Goal: Task Accomplishment & Management: Complete application form

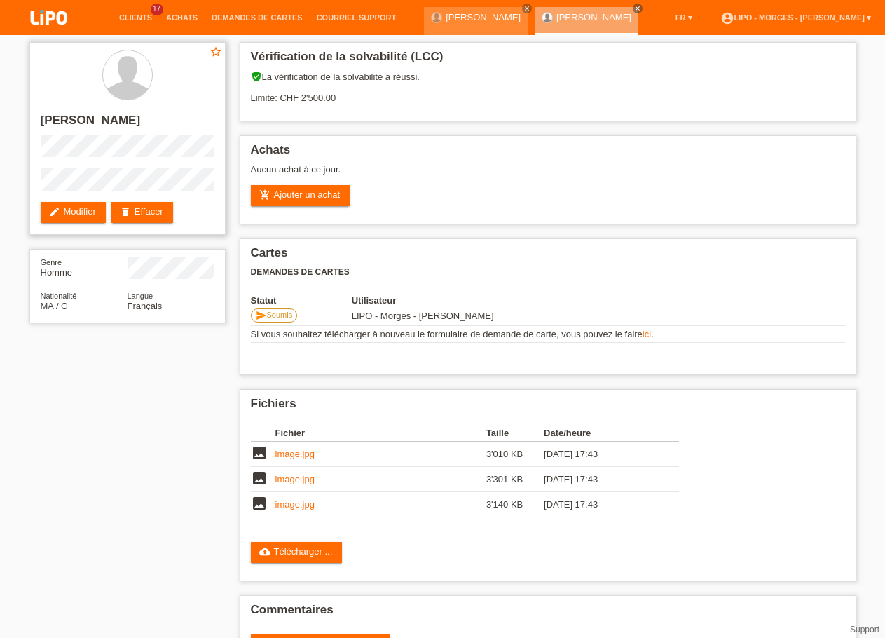
drag, startPoint x: 59, startPoint y: 346, endPoint x: 90, endPoint y: 102, distance: 245.9
click at [60, 343] on div "star_border SALIM KHOUMSSI edit Modifier delete Effacer Genre Homme Nationalité…" at bounding box center [442, 361] width 841 height 652
click at [324, 197] on link "add_shopping_cart Ajouter un achat" at bounding box center [301, 195] width 100 height 21
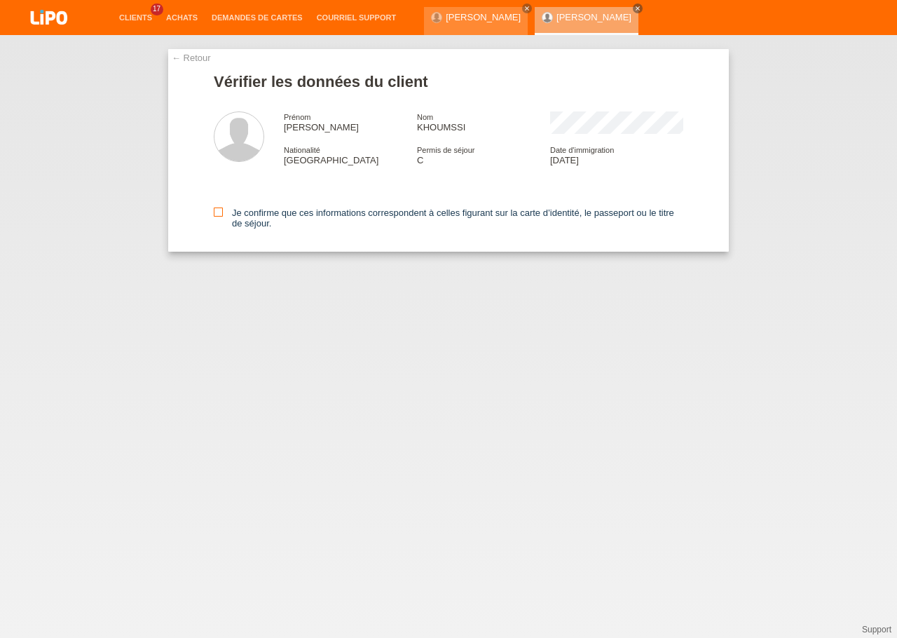
click at [223, 216] on label "Je confirme que ces informations correspondent à celles figurant sur la carte d…" at bounding box center [449, 217] width 470 height 21
click at [223, 216] on input "Je confirme que ces informations correspondent à celles figurant sur la carte d…" at bounding box center [218, 211] width 9 height 9
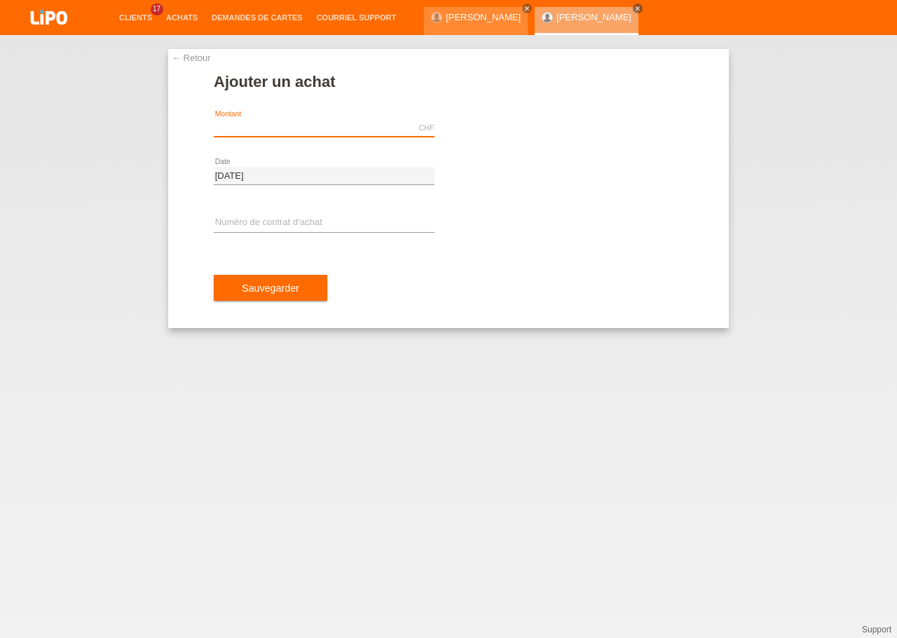
drag, startPoint x: 294, startPoint y: 131, endPoint x: 261, endPoint y: 107, distance: 41.1
click at [293, 130] on input "text" at bounding box center [324, 128] width 221 height 18
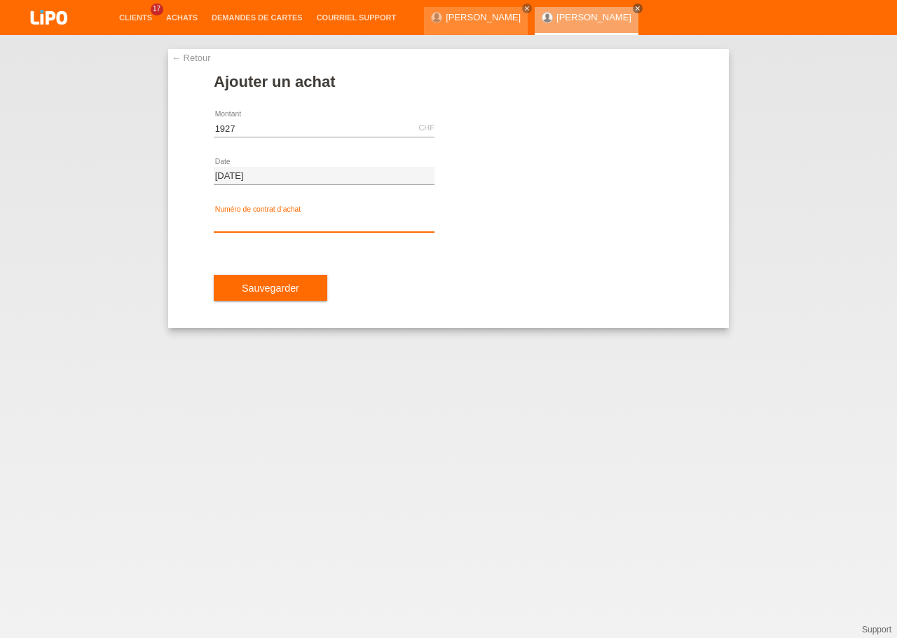
type input "1927.00"
click at [302, 228] on input "text" at bounding box center [324, 223] width 221 height 18
type input "X"
type input "xu0dr8"
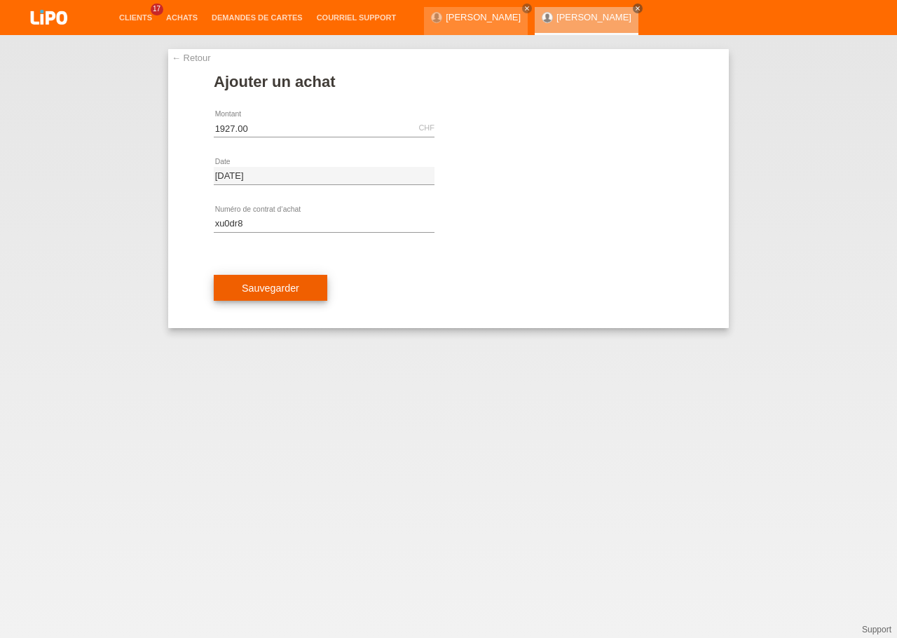
click at [284, 282] on span "Sauvegarder" at bounding box center [270, 287] width 57 height 11
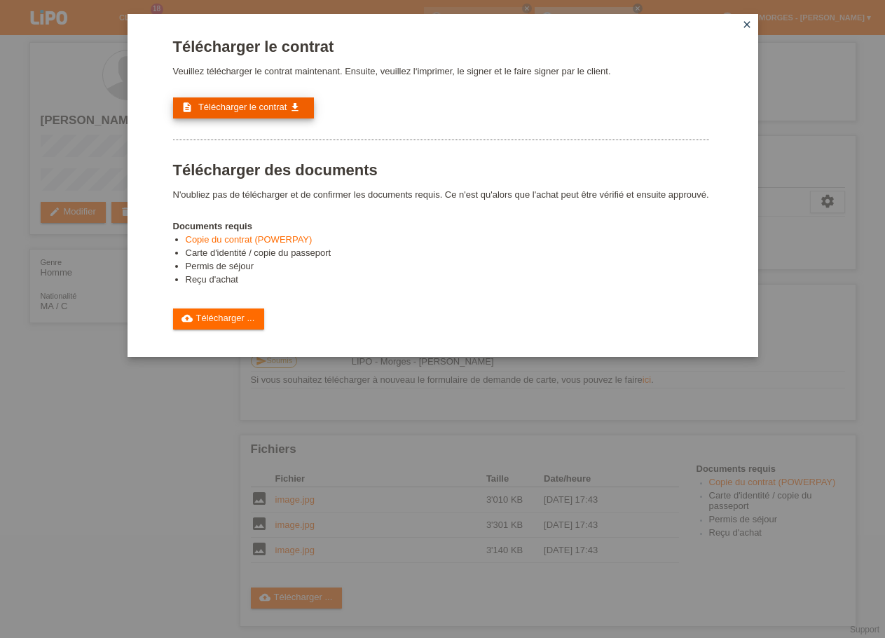
click at [216, 116] on link "description Télécharger le contrat get_app" at bounding box center [243, 107] width 141 height 21
click at [207, 321] on div "Télécharger le contrat Veuillez télécharger le contrat maintenant. Ensuite, veu…" at bounding box center [441, 184] width 536 height 292
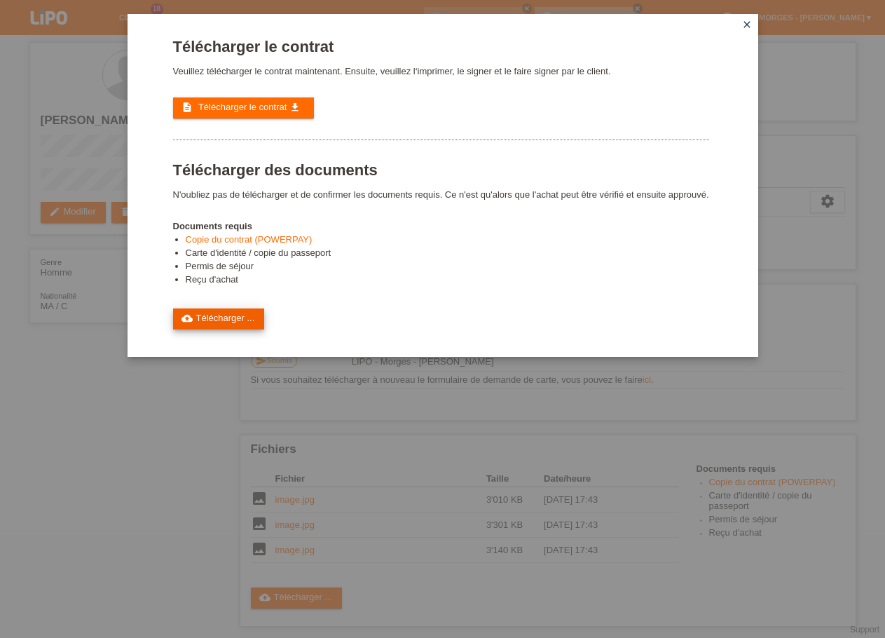
click at [208, 329] on link "cloud_upload Télécharger ..." at bounding box center [219, 318] width 92 height 21
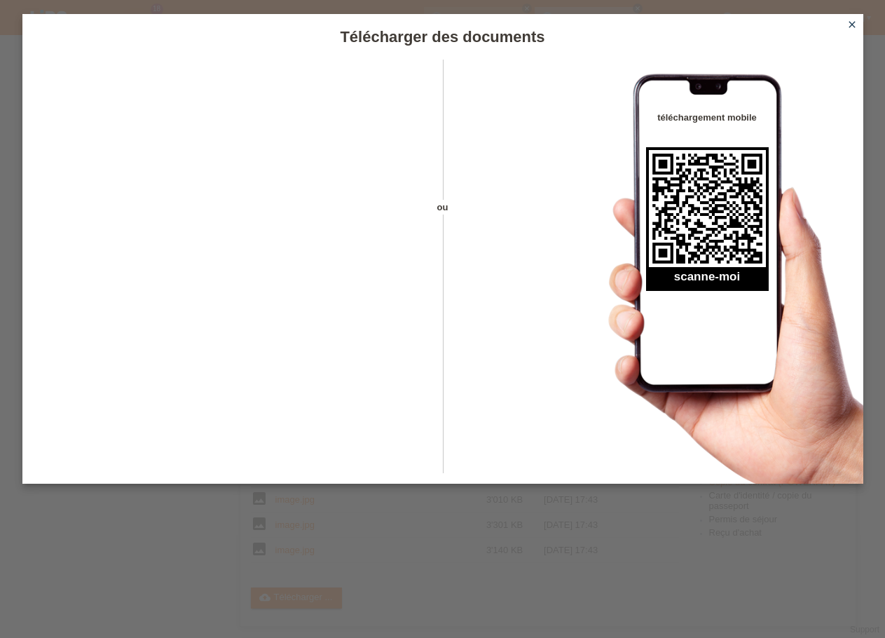
click at [851, 20] on icon "close" at bounding box center [852, 24] width 11 height 11
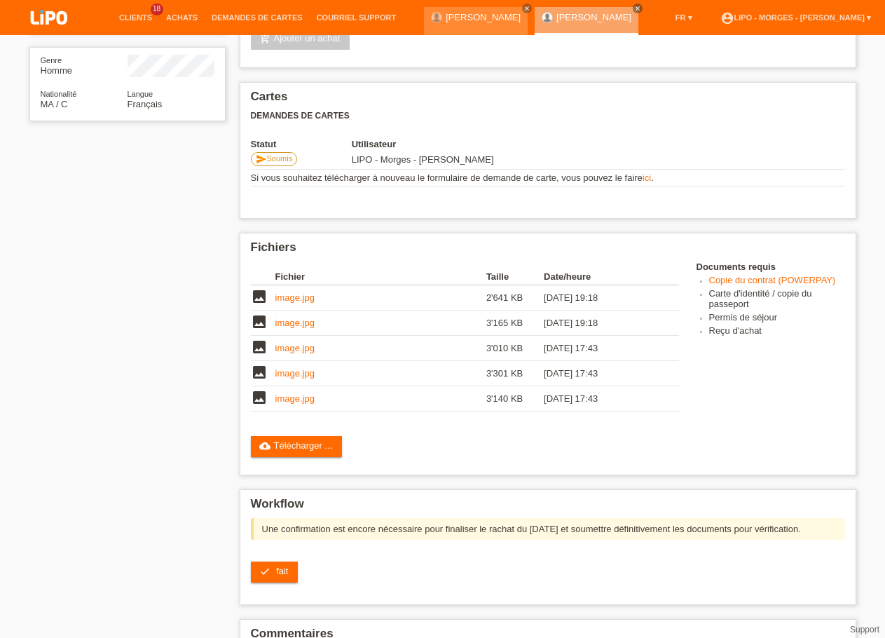
scroll to position [291, 0]
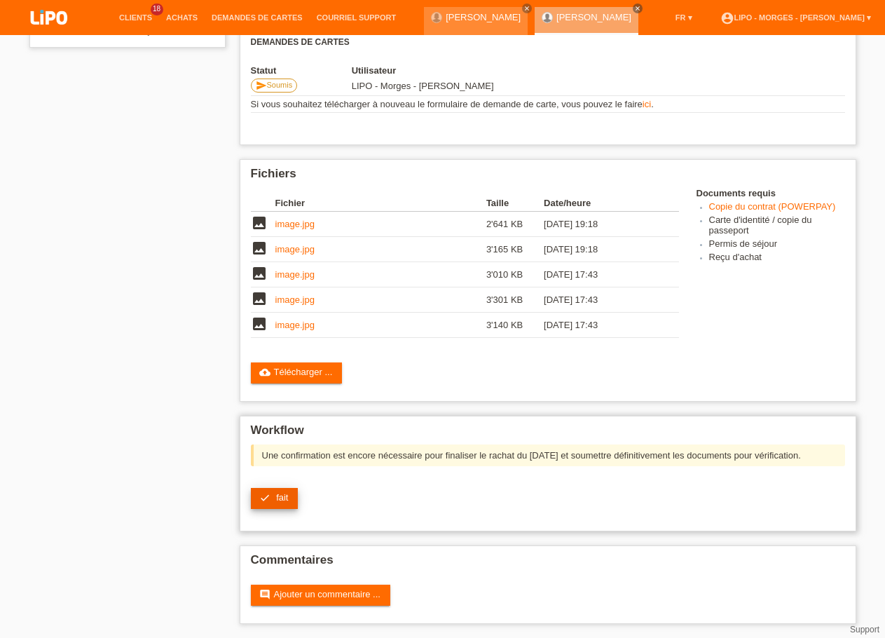
click at [268, 488] on link "check fait" at bounding box center [275, 498] width 48 height 21
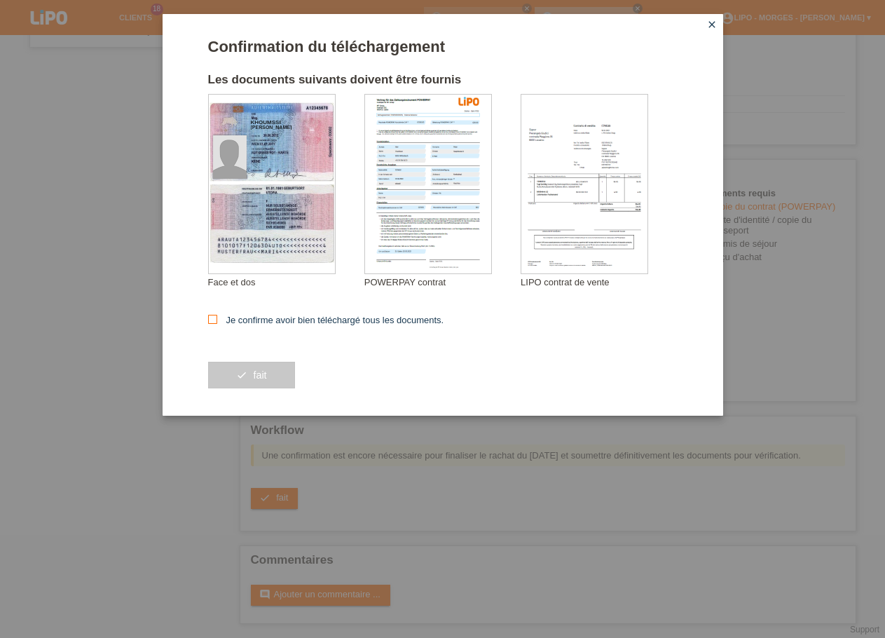
click at [244, 318] on label "Je confirme avoir bien téléchargé tous les documents." at bounding box center [326, 320] width 236 height 11
click at [217, 318] on input "Je confirme avoir bien téléchargé tous les documents." at bounding box center [212, 319] width 9 height 9
checkbox input "true"
click at [247, 374] on button "check fait" at bounding box center [251, 375] width 87 height 27
